Goal: Information Seeking & Learning: Find specific fact

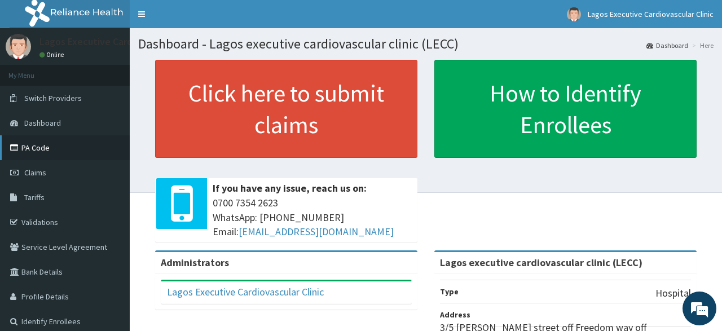
click at [44, 151] on link "PA Code" at bounding box center [65, 147] width 130 height 25
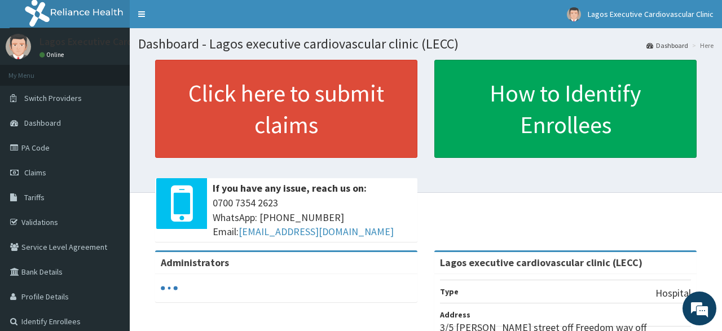
click at [40, 197] on span "Tariffs" at bounding box center [34, 197] width 20 height 10
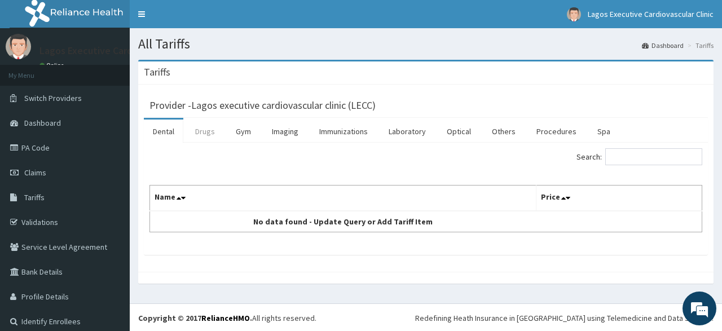
click at [201, 133] on link "Drugs" at bounding box center [205, 132] width 38 height 24
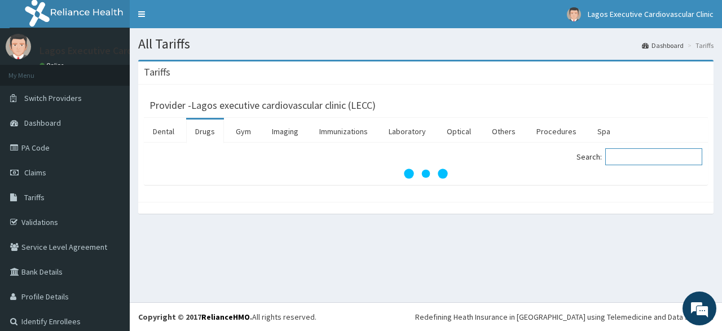
click at [626, 157] on input "Search:" at bounding box center [654, 156] width 97 height 17
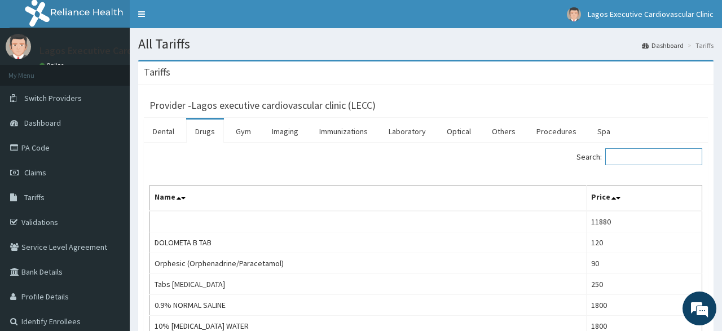
paste input "PA/C9C56D"
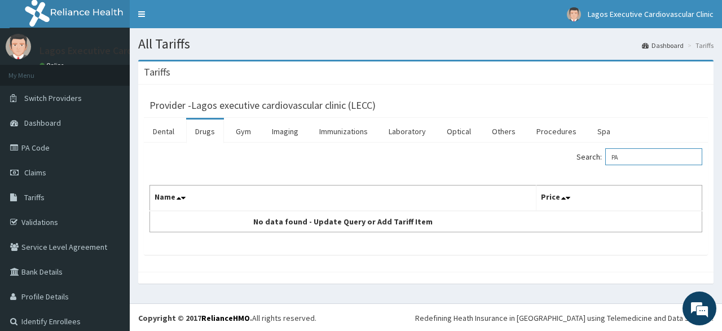
type input "P"
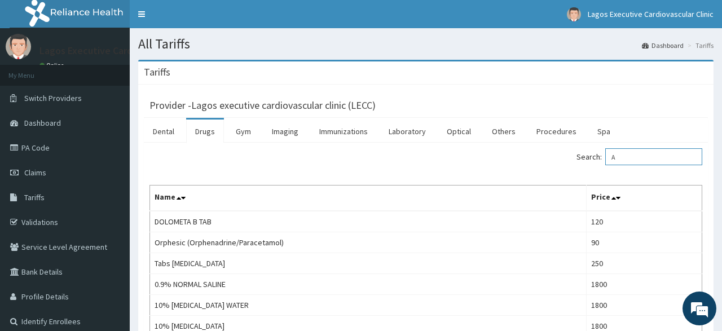
type input "A"
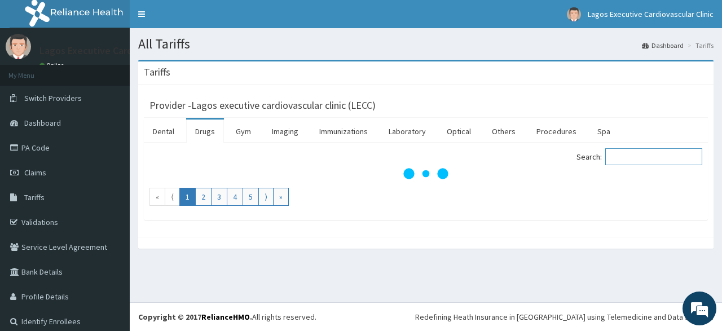
paste input "Amlodipine"
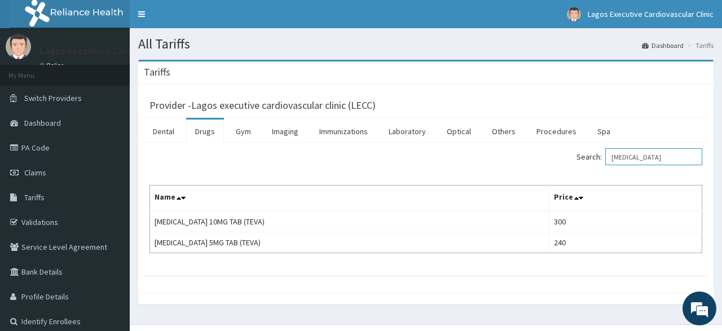
type input "Amlodipine"
click at [37, 151] on link "PA Code" at bounding box center [65, 147] width 130 height 25
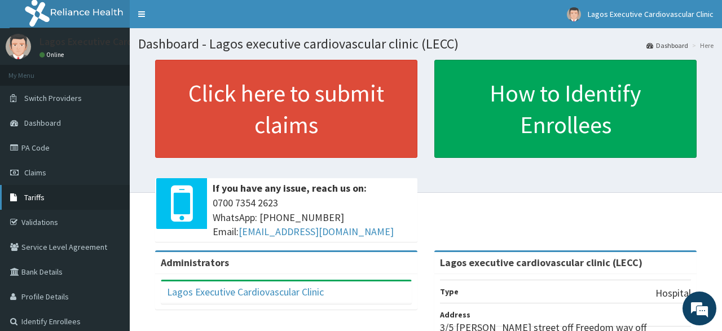
click at [55, 194] on link "Tariffs" at bounding box center [65, 197] width 130 height 25
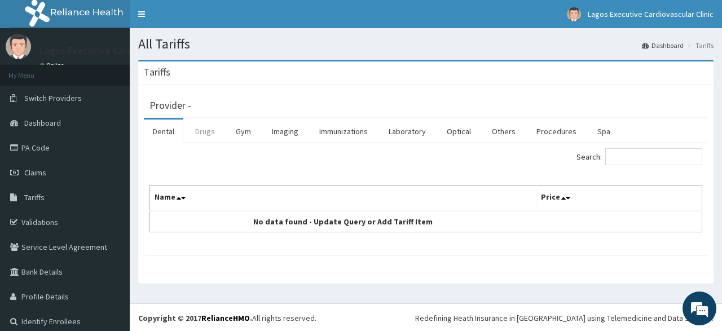
click at [200, 133] on link "Drugs" at bounding box center [205, 132] width 38 height 24
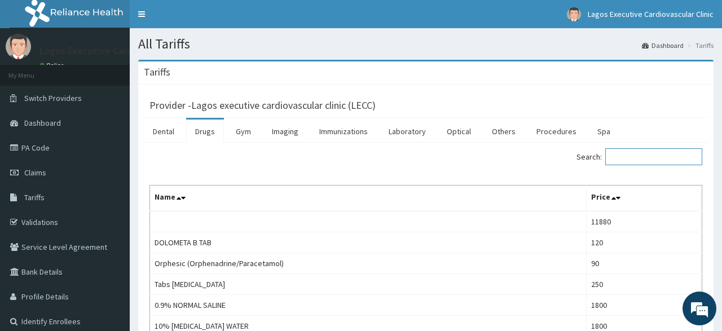
click at [643, 156] on input "Search:" at bounding box center [654, 156] width 97 height 17
paste input "[MEDICAL_DATA]"
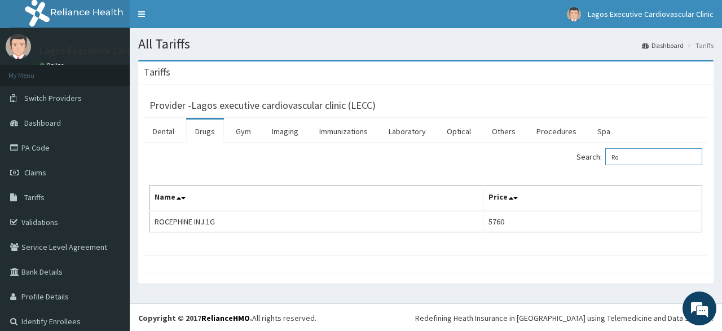
type input "R"
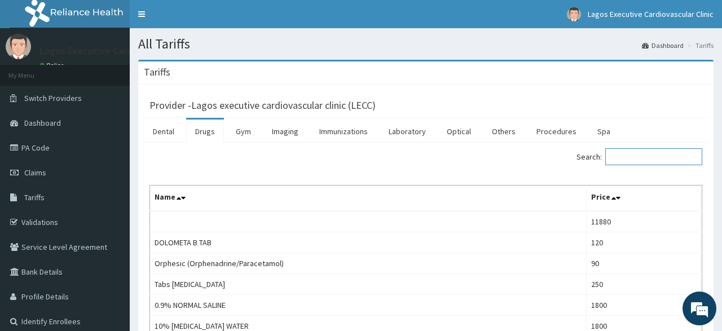
paste input "[MEDICAL_DATA]"
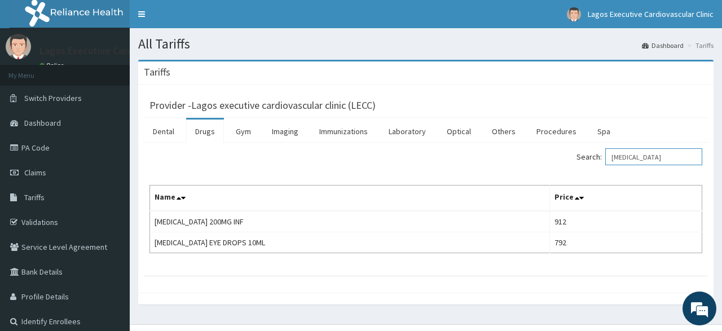
type input "[MEDICAL_DATA]"
drag, startPoint x: 287, startPoint y: 133, endPoint x: 466, endPoint y: 143, distance: 179.2
click at [287, 133] on link "Imaging" at bounding box center [285, 132] width 45 height 24
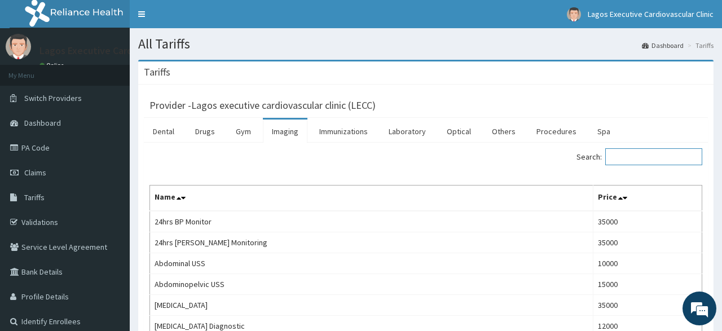
click at [627, 159] on input "Search:" at bounding box center [654, 156] width 97 height 17
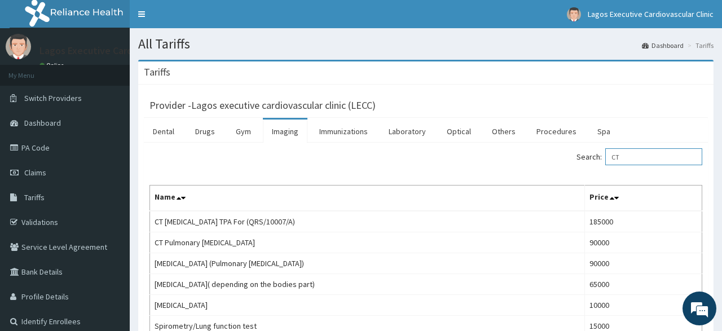
type input "C"
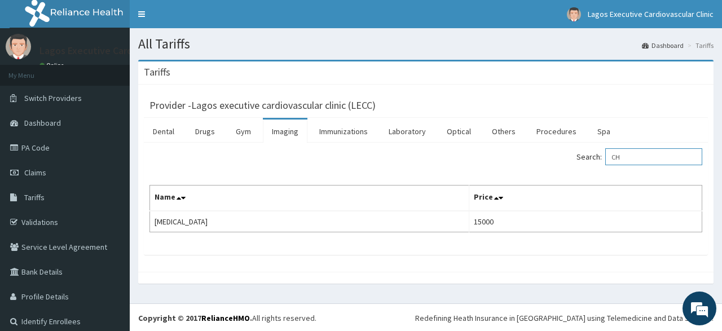
type input "C"
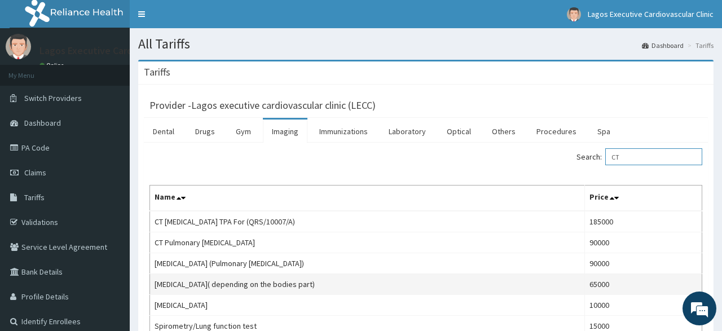
type input "CT"
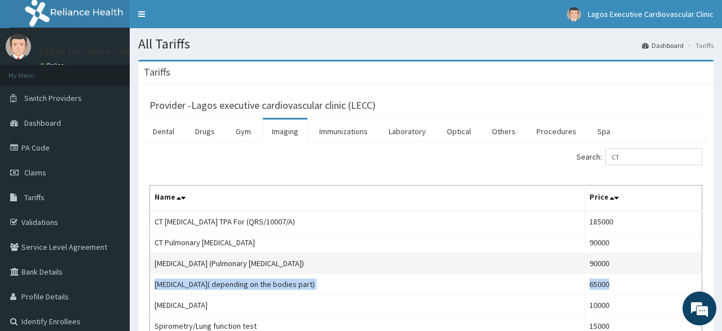
drag, startPoint x: 610, startPoint y: 283, endPoint x: 625, endPoint y: 269, distance: 20.4
click at [625, 269] on tbody "CT [MEDICAL_DATA] TPA For (QRS/10007/A) 185000 CT Pulmonary [MEDICAL_DATA] 9000…" at bounding box center [426, 274] width 552 height 126
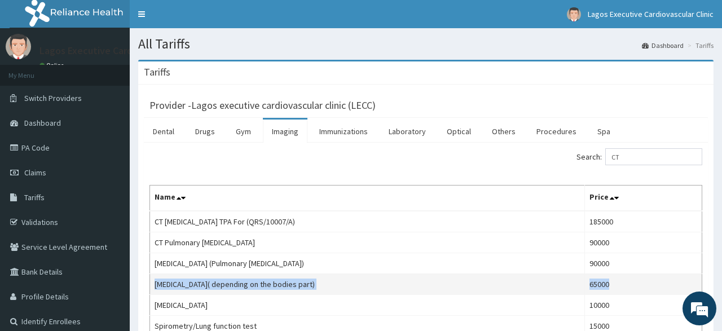
click at [634, 277] on td "65000" at bounding box center [643, 284] width 117 height 21
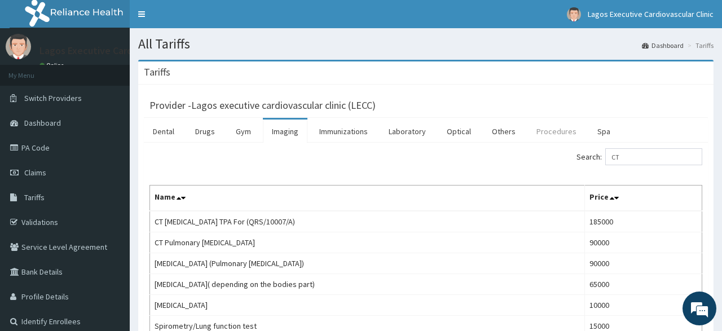
click at [548, 131] on link "Procedures" at bounding box center [557, 132] width 58 height 24
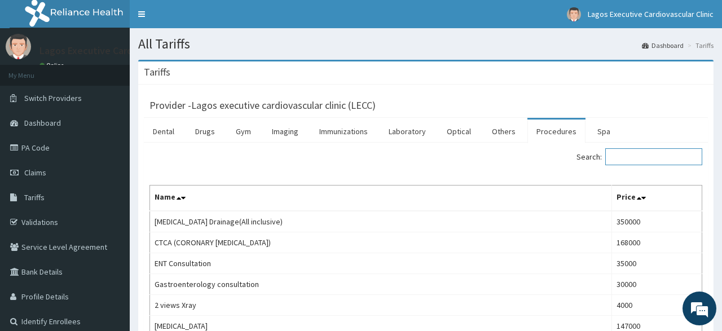
click at [625, 158] on input "Search:" at bounding box center [654, 156] width 97 height 17
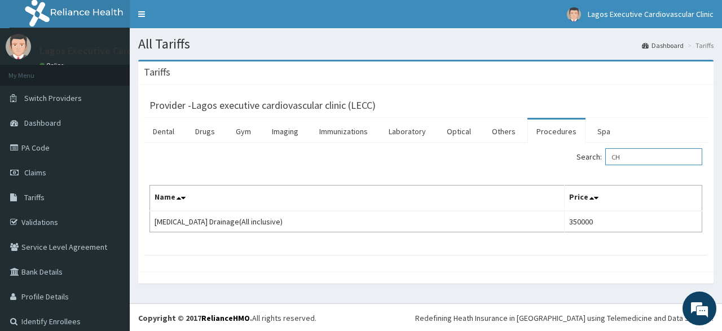
type input "C"
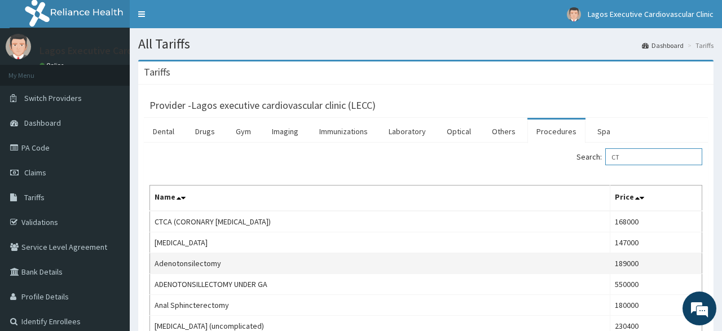
type input "C"
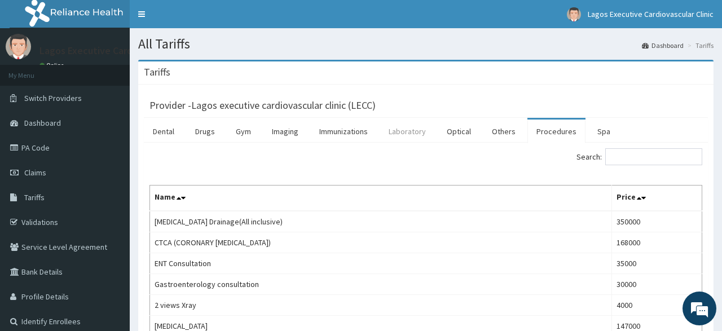
click at [406, 130] on link "Laboratory" at bounding box center [407, 132] width 55 height 24
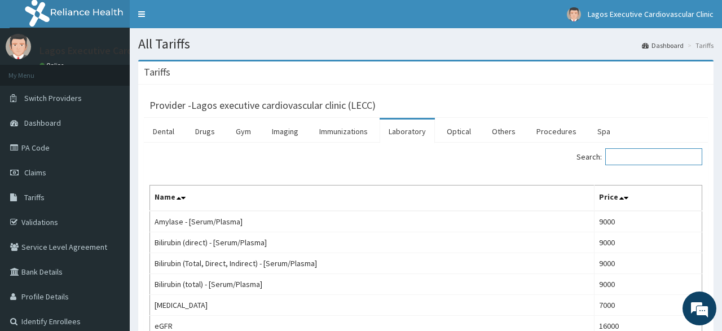
click at [629, 157] on input "Search:" at bounding box center [654, 156] width 97 height 17
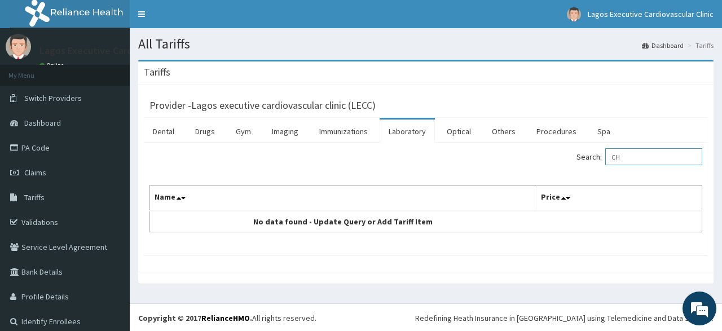
type input "C"
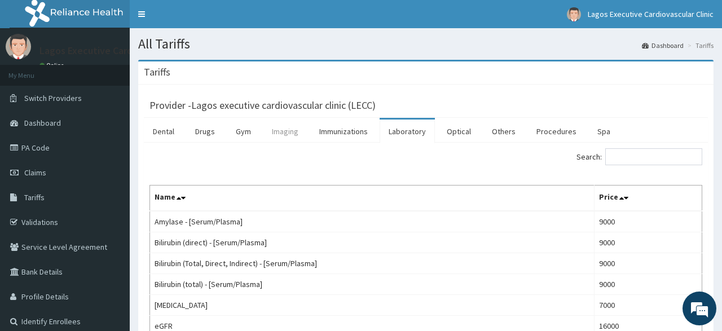
click at [275, 130] on link "Imaging" at bounding box center [285, 132] width 45 height 24
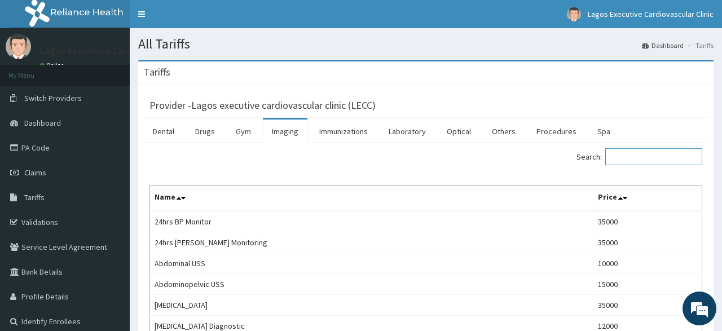
click at [626, 156] on input "Search:" at bounding box center [654, 156] width 97 height 17
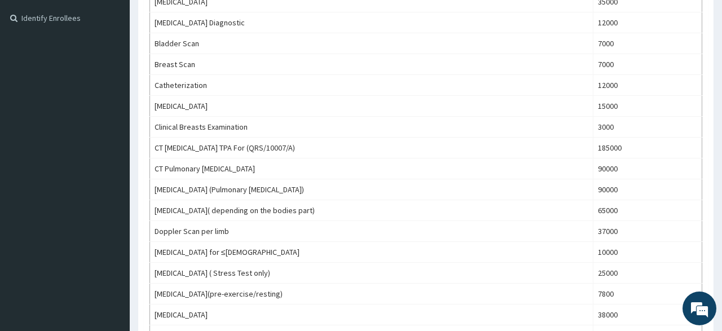
scroll to position [288, 0]
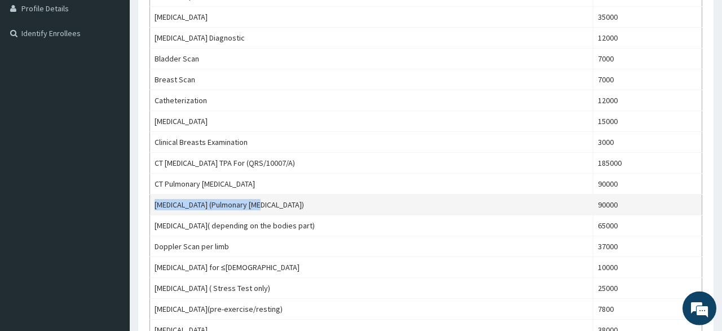
drag, startPoint x: 157, startPoint y: 204, endPoint x: 264, endPoint y: 209, distance: 106.8
click at [264, 209] on td "[MEDICAL_DATA] (Pulmonary [MEDICAL_DATA])" at bounding box center [372, 205] width 444 height 21
copy td "[MEDICAL_DATA] (Pulmonary [MEDICAL_DATA])"
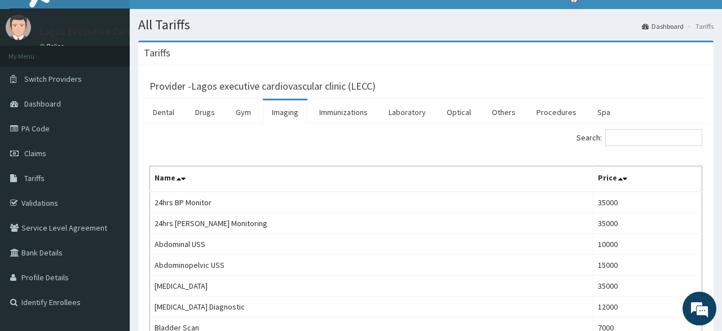
scroll to position [0, 0]
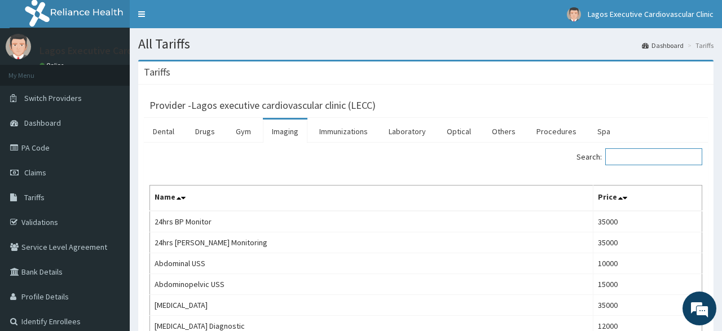
click at [627, 160] on input "Search:" at bounding box center [654, 156] width 97 height 17
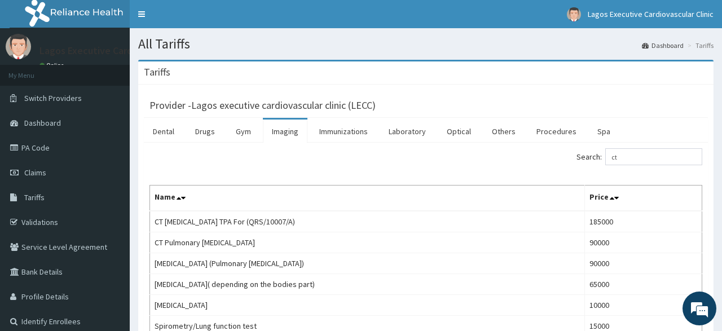
click at [257, 161] on div "Search: ct" at bounding box center [426, 158] width 570 height 20
click at [634, 160] on input "ct" at bounding box center [654, 156] width 97 height 17
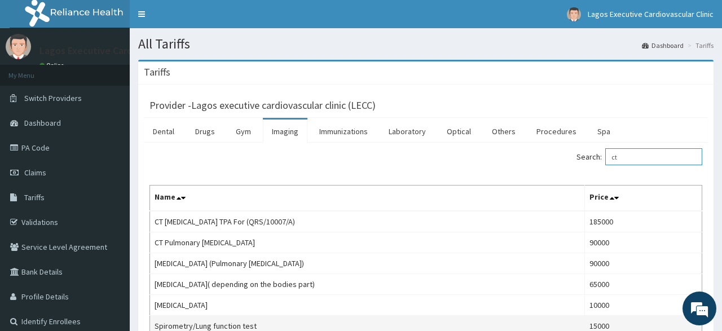
type input "c"
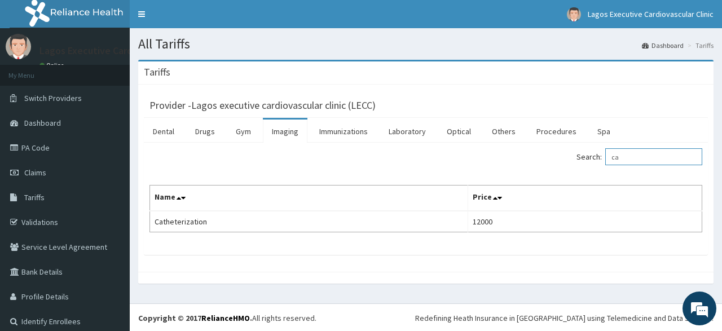
type input "c"
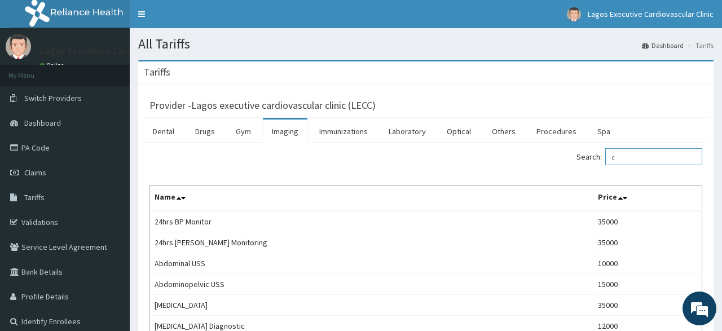
type input "ct"
